Goal: Find specific page/section: Find specific page/section

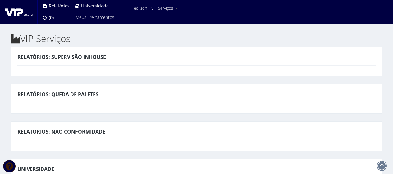
click at [91, 6] on span "Universidade" at bounding box center [95, 6] width 28 height 6
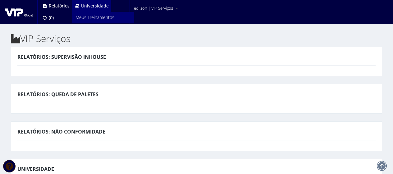
click at [90, 16] on span "Meus Treinamentos" at bounding box center [95, 17] width 39 height 6
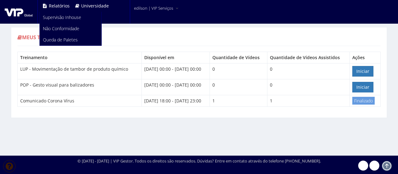
click at [58, 4] on span "Relatórios" at bounding box center [59, 6] width 21 height 6
